Goal: Task Accomplishment & Management: Use online tool/utility

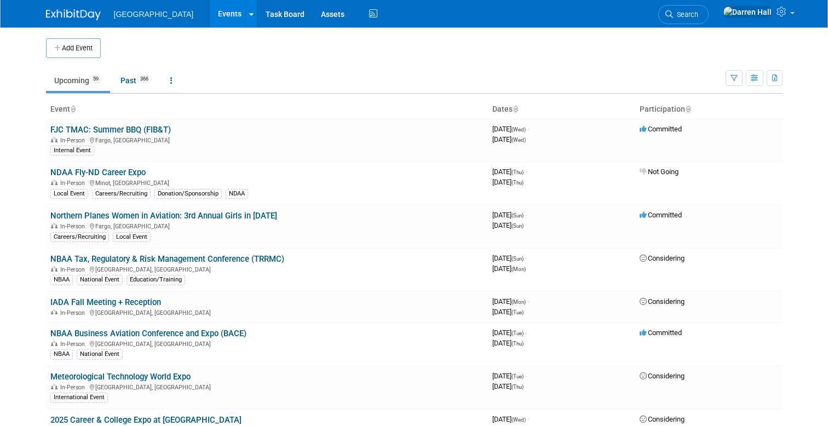
click at [397, 73] on ul "Upcoming 59 Past 366 All Events 425 Past and Upcoming Grouped Annually Events g…" at bounding box center [385, 81] width 679 height 25
click at [778, 11] on icon at bounding box center [782, 12] width 13 height 10
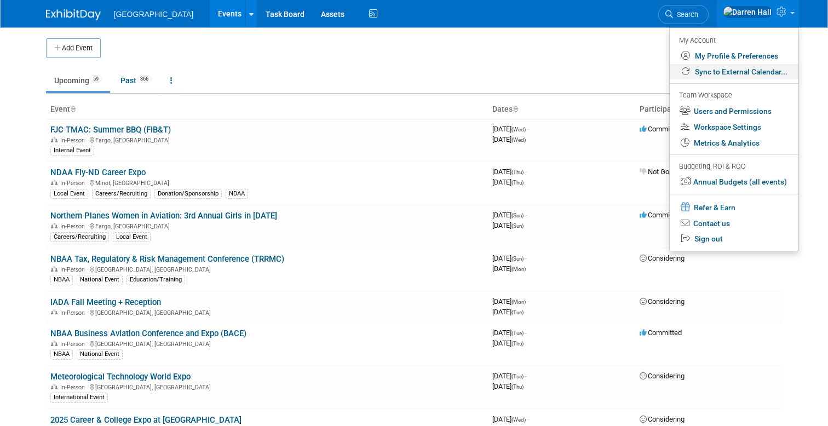
click at [732, 69] on link "Sync to External Calendar..." at bounding box center [734, 72] width 129 height 16
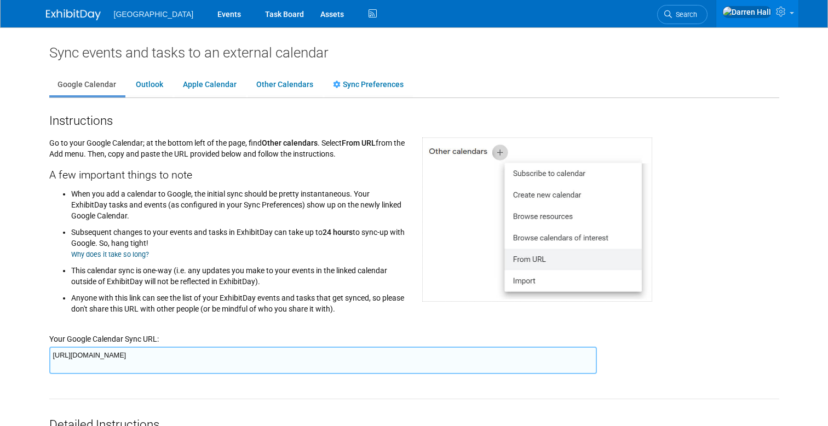
click at [528, 216] on img at bounding box center [537, 219] width 230 height 164
click at [533, 216] on img at bounding box center [537, 219] width 230 height 164
click at [451, 200] on img at bounding box center [537, 219] width 230 height 164
click at [501, 154] on img at bounding box center [537, 219] width 230 height 164
click at [497, 154] on img at bounding box center [537, 219] width 230 height 164
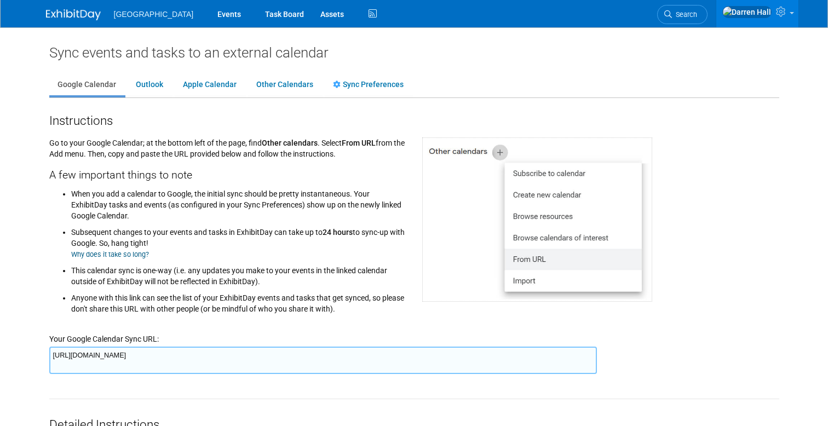
click at [470, 239] on img at bounding box center [537, 219] width 230 height 164
click at [146, 85] on link "Outlook" at bounding box center [150, 84] width 44 height 21
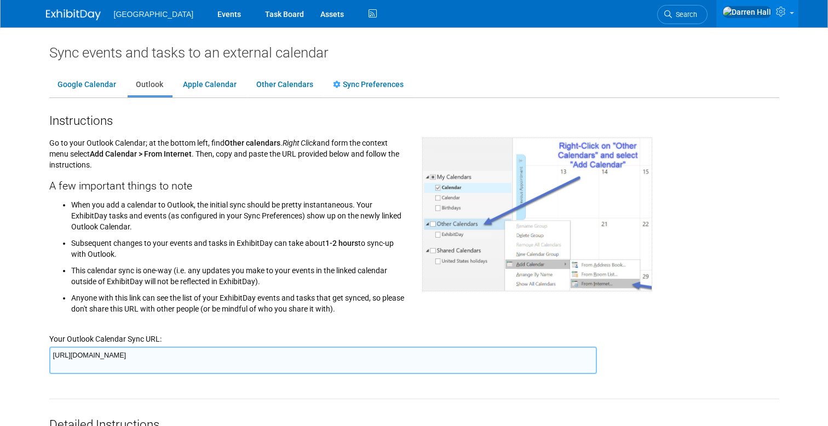
drag, startPoint x: 53, startPoint y: 356, endPoint x: 575, endPoint y: 362, distance: 522.3
click at [575, 362] on textarea "https://www.exhibitday.com/Sync/iCal/?lt=o&uw=36183&k=74af6b4a-3f4c-480e-8823-4…" at bounding box center [322, 360] width 547 height 27
